Goal: Book appointment/travel/reservation

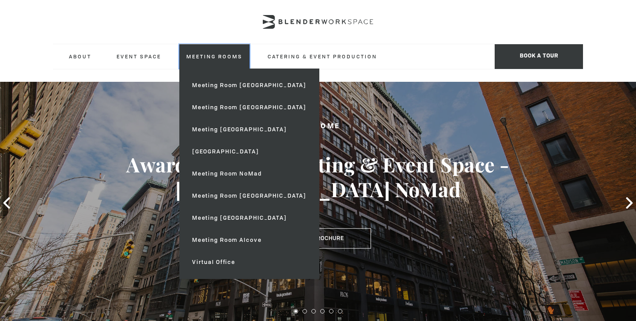
click at [193, 54] on link "Meeting Rooms" at bounding box center [214, 56] width 70 height 24
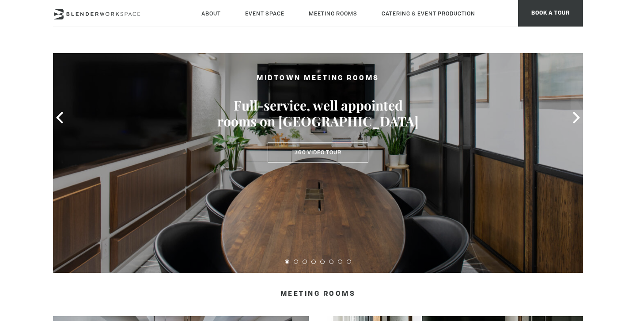
scroll to position [83, 0]
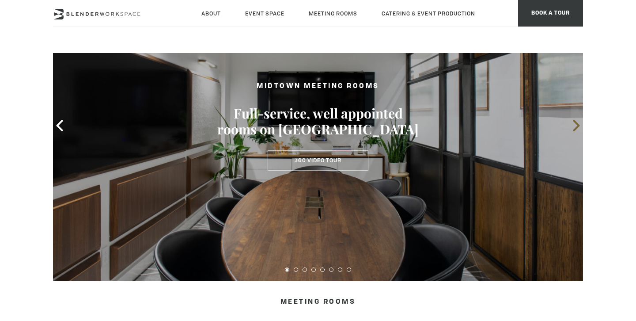
click at [581, 125] on icon at bounding box center [575, 125] width 11 height 11
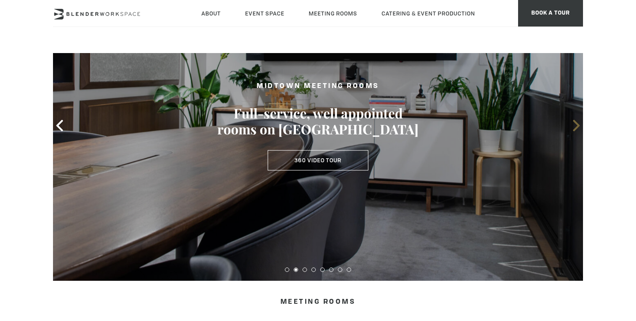
click at [578, 126] on icon at bounding box center [576, 125] width 7 height 11
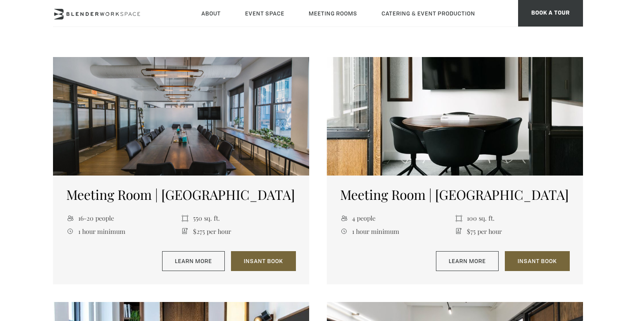
scroll to position [356, 0]
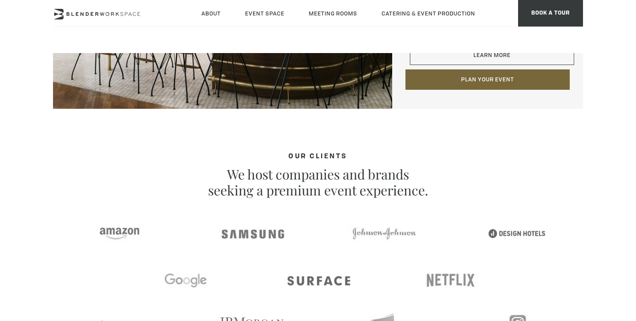
scroll to position [1531, 0]
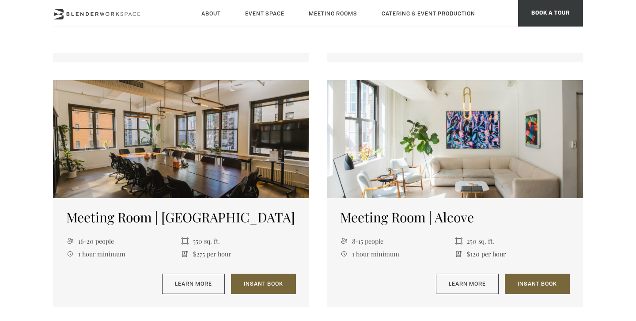
click at [231, 155] on div at bounding box center [181, 139] width 256 height 118
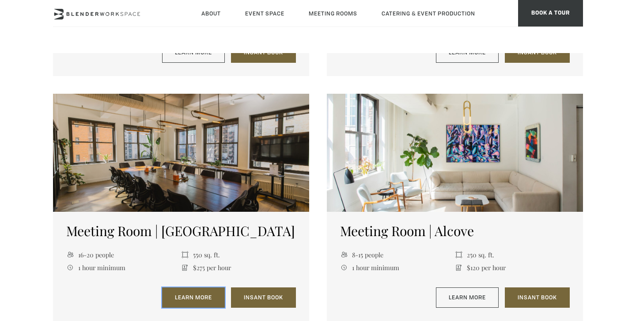
click at [207, 302] on link "Learn More" at bounding box center [193, 297] width 63 height 20
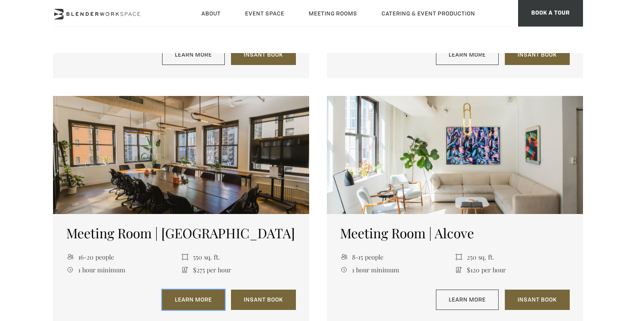
scroll to position [800, 0]
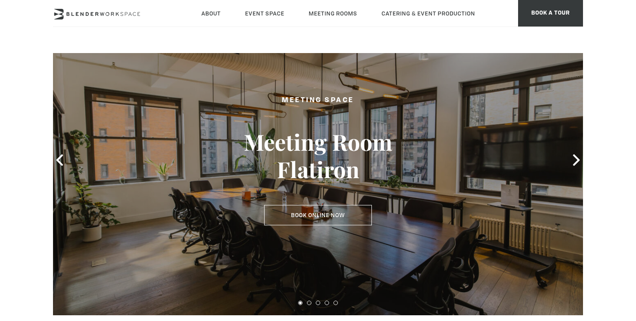
scroll to position [42, 0]
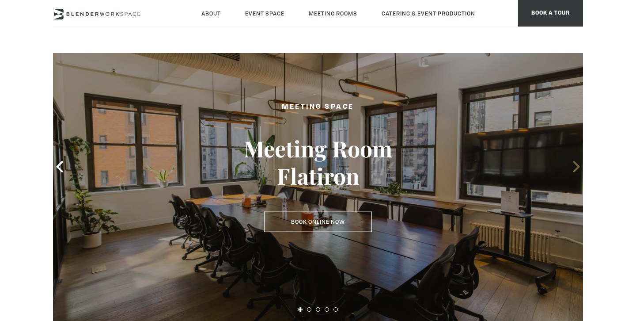
click at [578, 170] on icon at bounding box center [575, 166] width 11 height 11
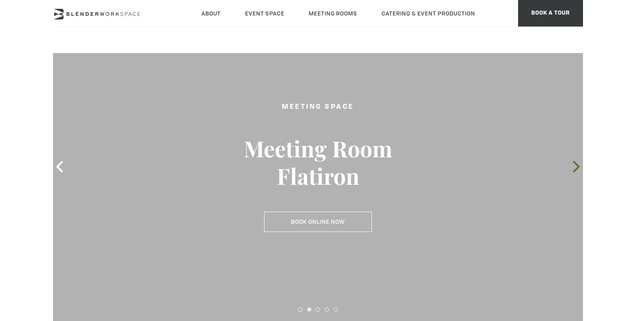
click at [578, 170] on icon at bounding box center [575, 166] width 11 height 11
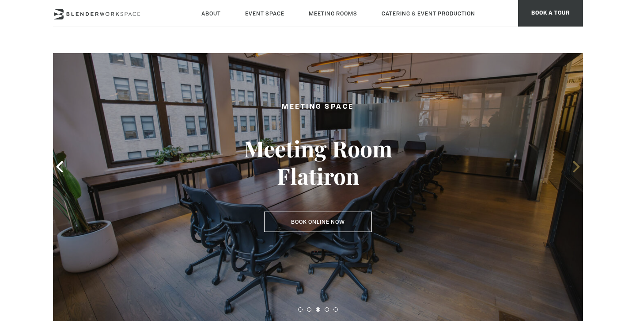
click at [578, 170] on icon at bounding box center [575, 166] width 11 height 11
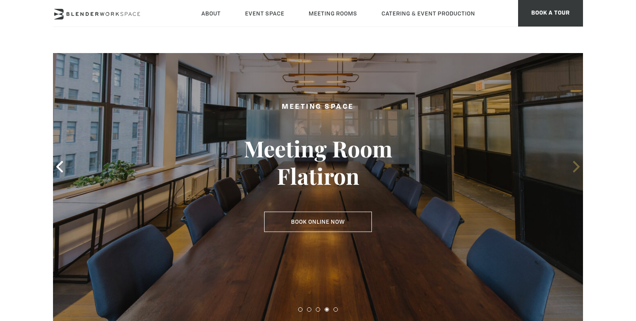
click at [578, 170] on icon at bounding box center [575, 166] width 11 height 11
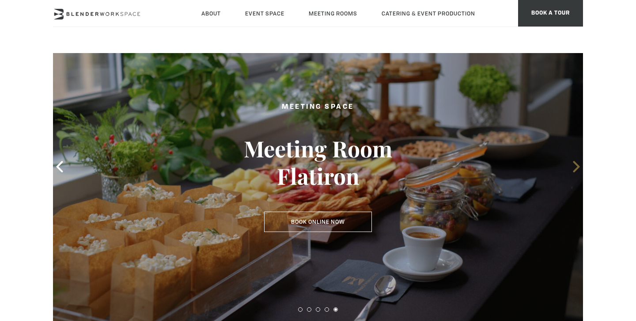
click at [578, 170] on icon at bounding box center [575, 166] width 11 height 11
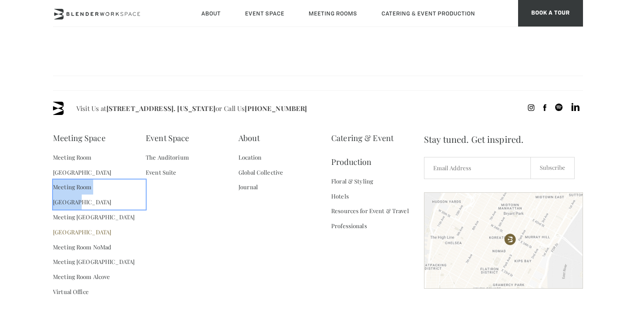
scroll to position [959, 0]
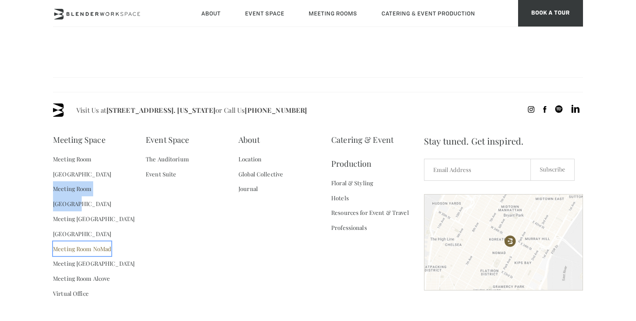
click at [86, 241] on link "Meeting Room NoMad" at bounding box center [82, 248] width 58 height 15
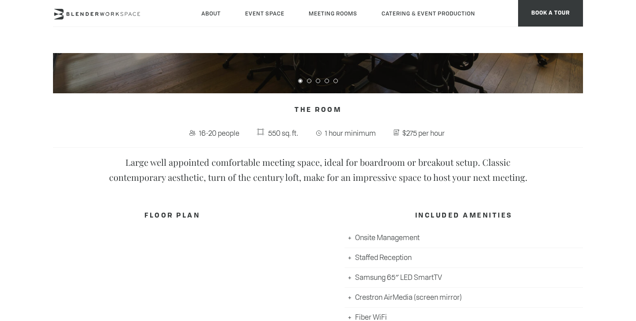
scroll to position [284, 0]
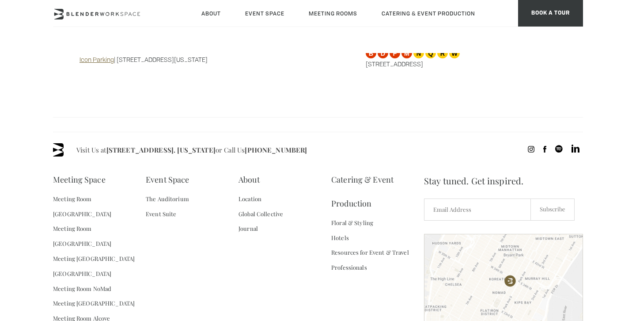
scroll to position [960, 0]
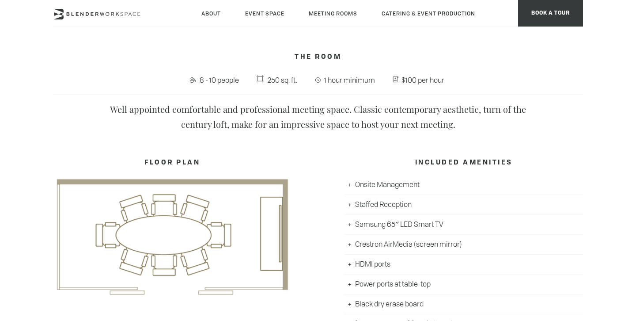
scroll to position [336, 0]
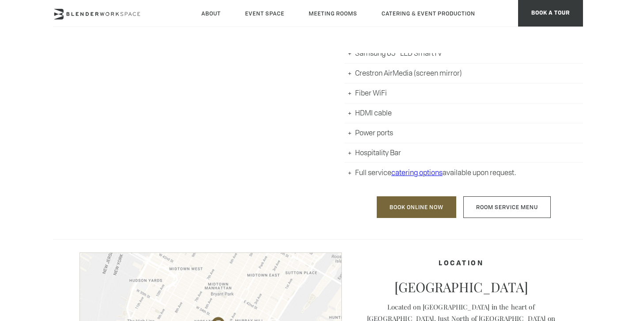
scroll to position [464, 0]
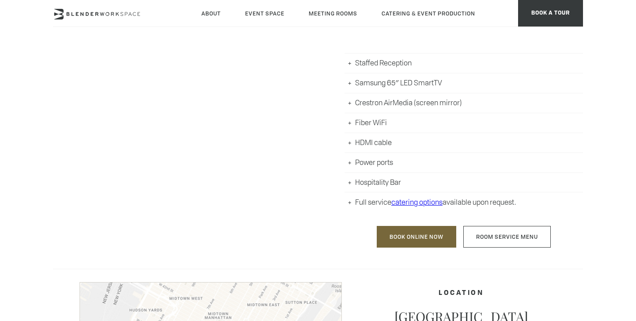
click at [198, 97] on div "FLOOR PLAN" at bounding box center [172, 129] width 238 height 250
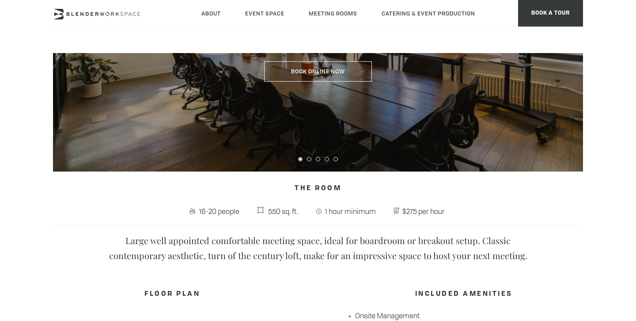
scroll to position [133, 0]
